Goal: Download file/media

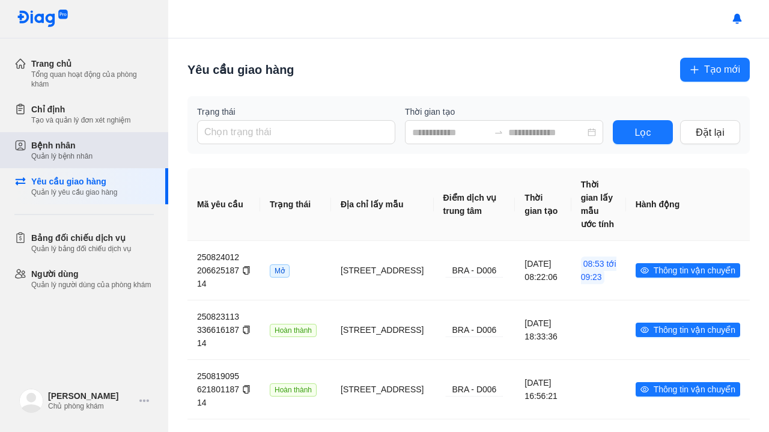
click at [95, 147] on div "Bệnh nhân Quản lý bệnh nhân" at bounding box center [92, 150] width 123 height 22
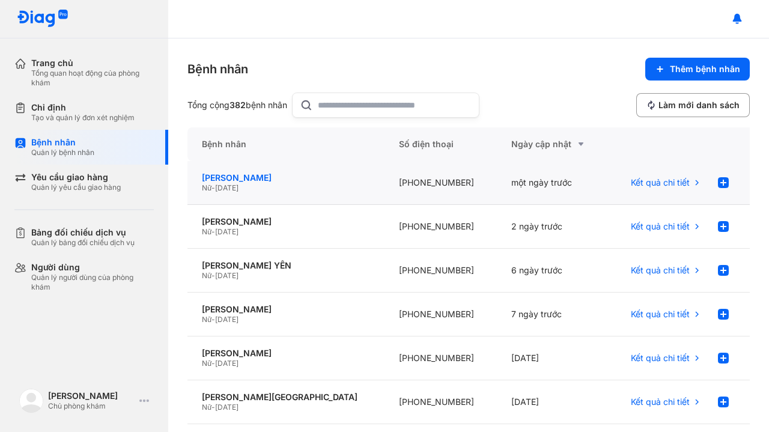
click at [267, 180] on div "[PERSON_NAME]" at bounding box center [286, 178] width 168 height 11
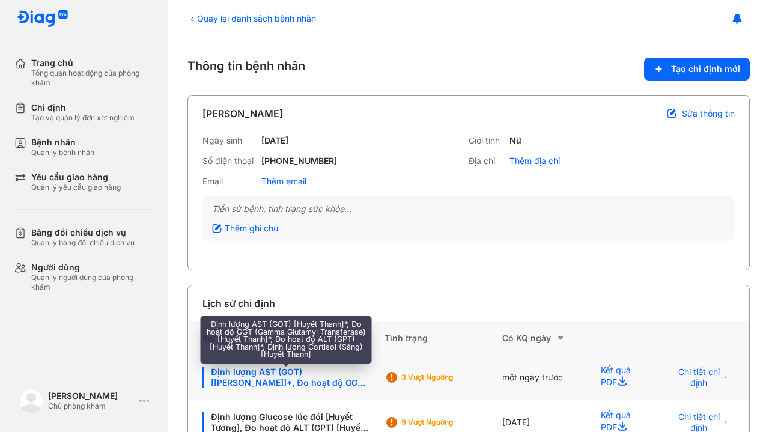
click at [296, 368] on div "Định lượng AST (GOT) [Huyết Thanh]*, Đo hoạt độ GGT (Gamma Glutamyl Transferase…" at bounding box center [287, 378] width 168 height 22
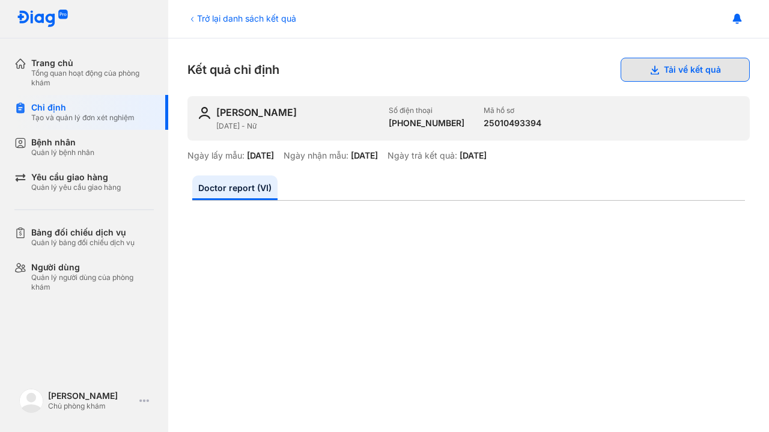
click at [701, 66] on button "Tải về kết quả" at bounding box center [685, 70] width 129 height 24
